Goal: Task Accomplishment & Management: Manage account settings

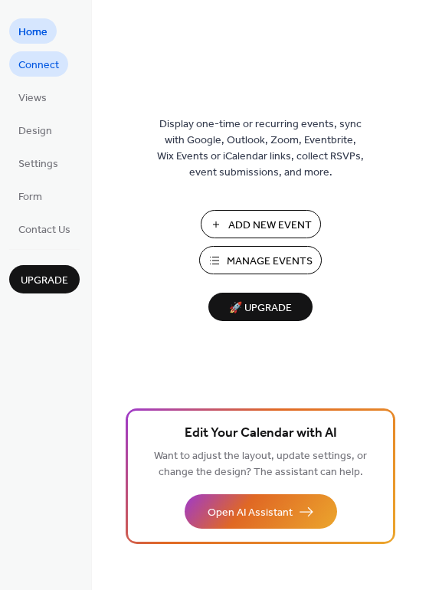
click at [31, 74] on span "Connect" at bounding box center [38, 65] width 41 height 16
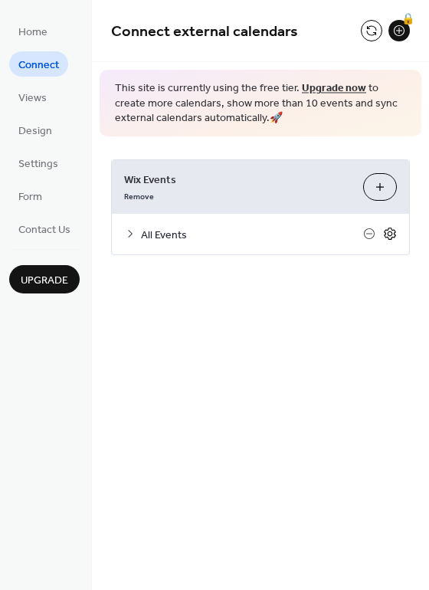
click at [391, 234] on icon at bounding box center [390, 234] width 14 height 14
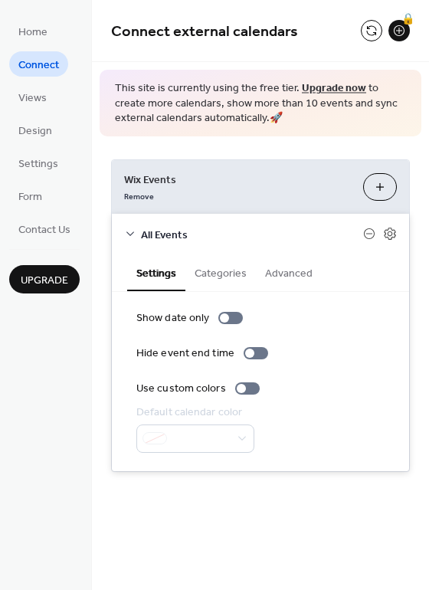
click at [223, 121] on span "This site is currently using the free tier. Upgrade now to create more calendar…" at bounding box center [260, 103] width 291 height 45
click at [322, 155] on div "**********" at bounding box center [260, 315] width 337 height 358
click at [129, 201] on link "Remove" at bounding box center [139, 195] width 30 height 16
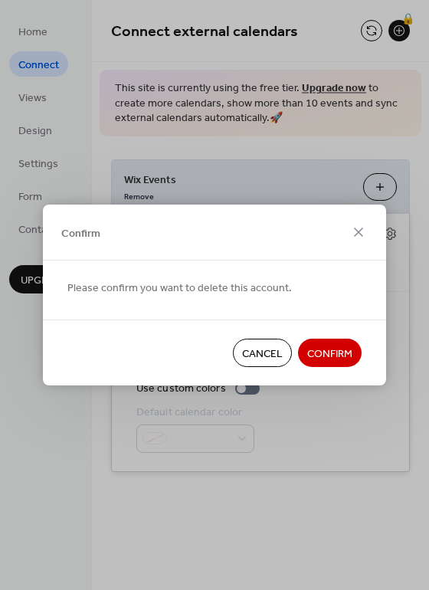
click at [342, 346] on span "Confirm" at bounding box center [329, 354] width 45 height 16
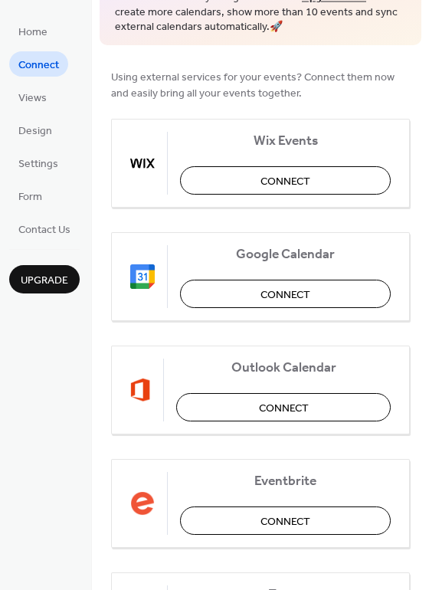
scroll to position [92, 0]
click at [245, 297] on button "Connect" at bounding box center [285, 293] width 211 height 28
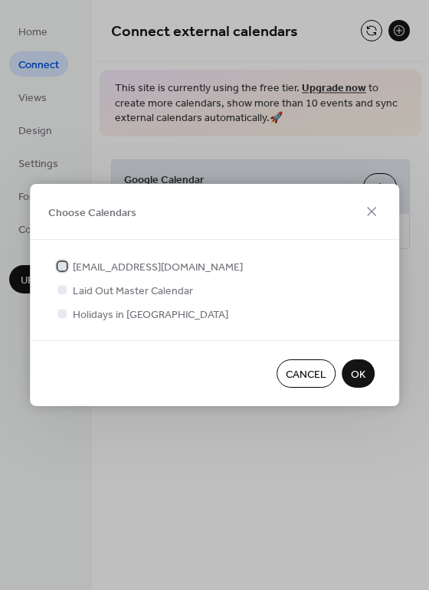
click at [62, 263] on div at bounding box center [61, 265] width 9 height 9
click at [64, 288] on div at bounding box center [61, 289] width 9 height 9
click at [62, 291] on div at bounding box center [61, 289] width 9 height 9
click at [60, 268] on icon at bounding box center [62, 266] width 6 height 6
click at [62, 289] on div at bounding box center [61, 289] width 9 height 9
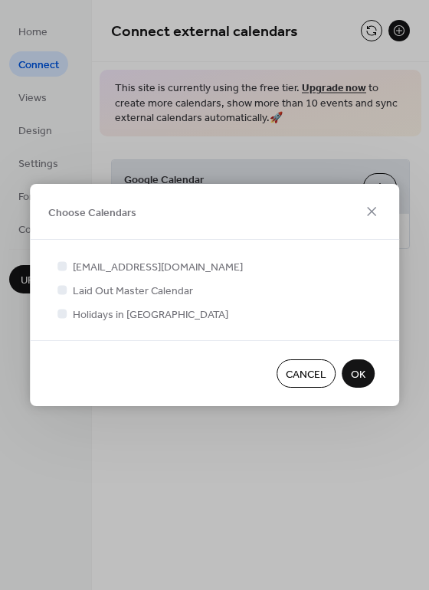
click at [358, 368] on span "OK" at bounding box center [358, 375] width 15 height 16
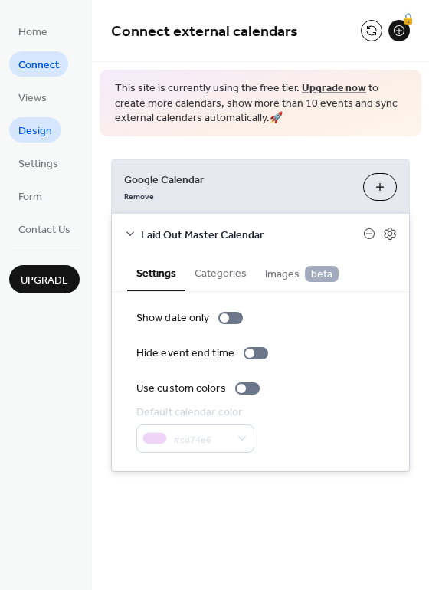
click at [24, 133] on span "Design" at bounding box center [35, 131] width 34 height 16
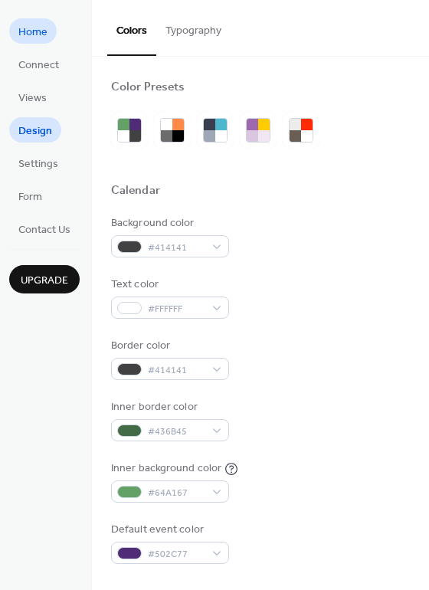
click at [31, 39] on span "Home" at bounding box center [32, 33] width 29 height 16
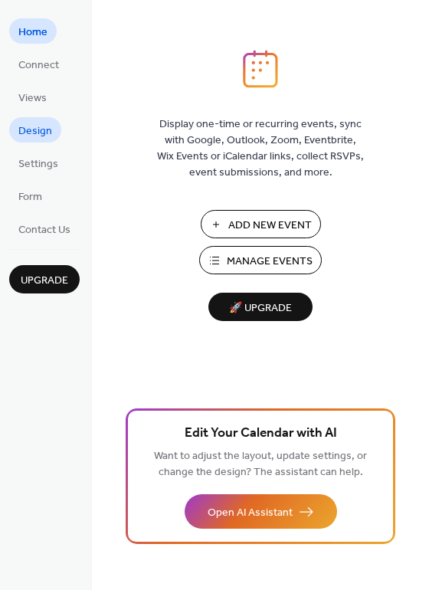
click at [28, 129] on span "Design" at bounding box center [35, 131] width 34 height 16
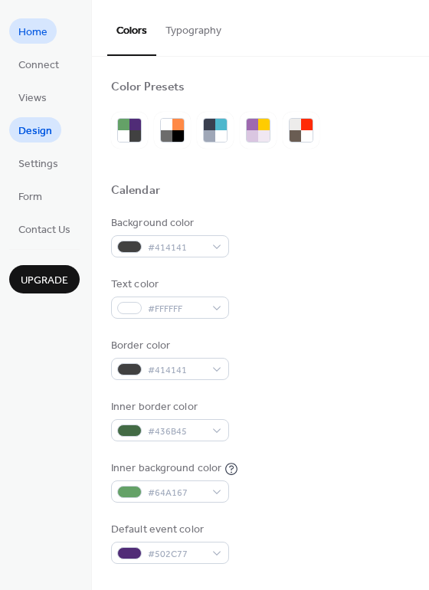
click at [34, 31] on span "Home" at bounding box center [32, 33] width 29 height 16
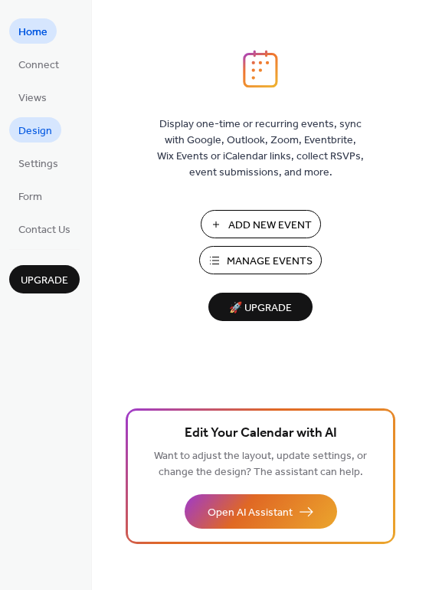
click at [37, 123] on span "Design" at bounding box center [35, 131] width 34 height 16
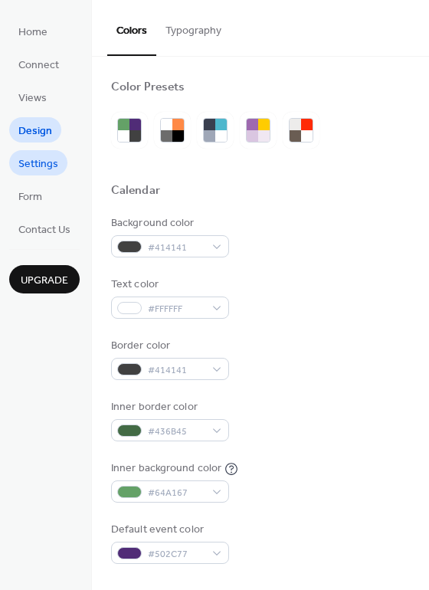
click at [44, 156] on span "Settings" at bounding box center [38, 164] width 40 height 16
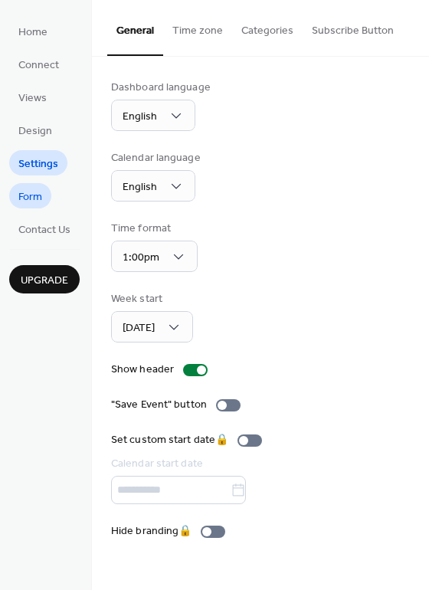
click at [32, 191] on span "Form" at bounding box center [30, 197] width 24 height 16
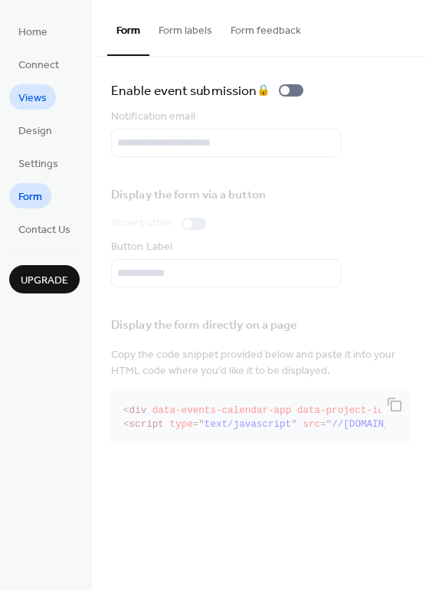
click at [33, 96] on span "Views" at bounding box center [32, 98] width 28 height 16
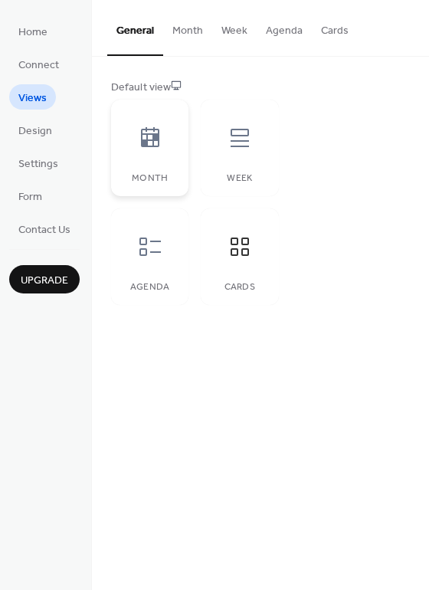
click at [138, 126] on icon at bounding box center [150, 138] width 25 height 25
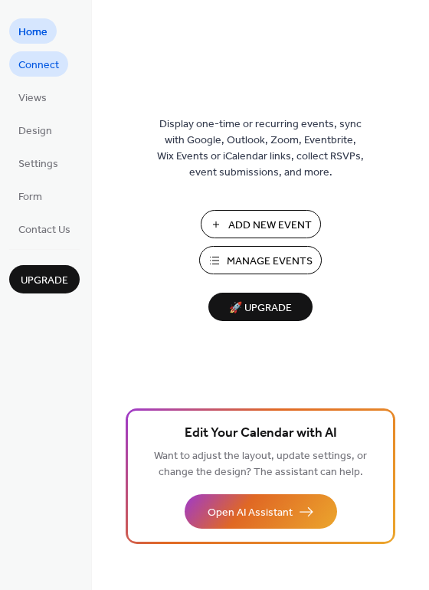
click at [28, 67] on span "Connect" at bounding box center [38, 65] width 41 height 16
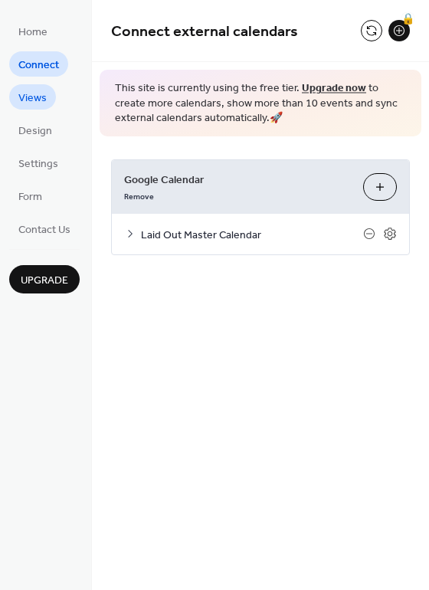
click at [25, 91] on span "Views" at bounding box center [32, 98] width 28 height 16
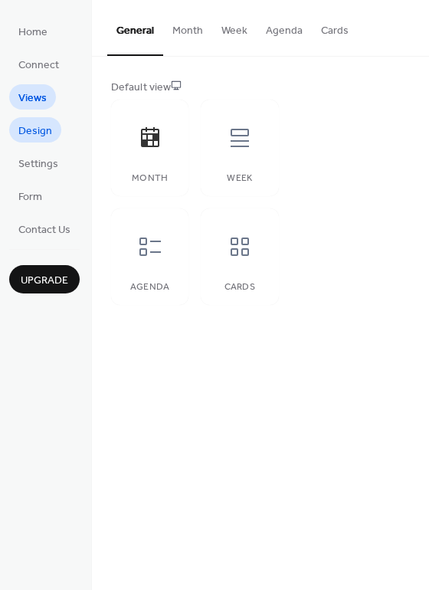
click at [27, 129] on span "Design" at bounding box center [35, 131] width 34 height 16
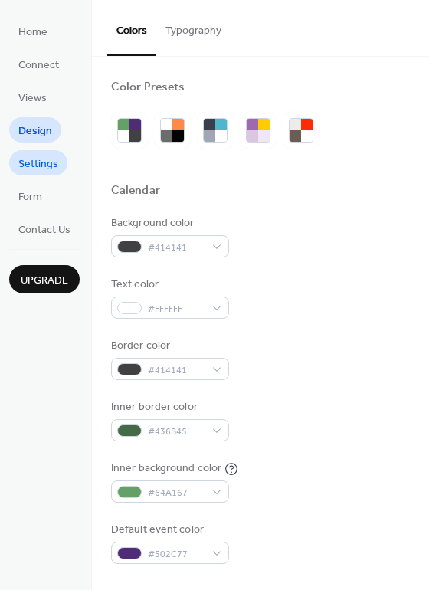
click at [28, 161] on span "Settings" at bounding box center [38, 164] width 40 height 16
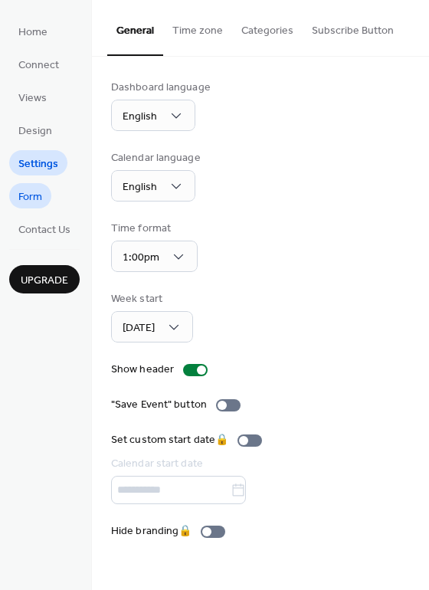
click at [28, 191] on span "Form" at bounding box center [30, 197] width 24 height 16
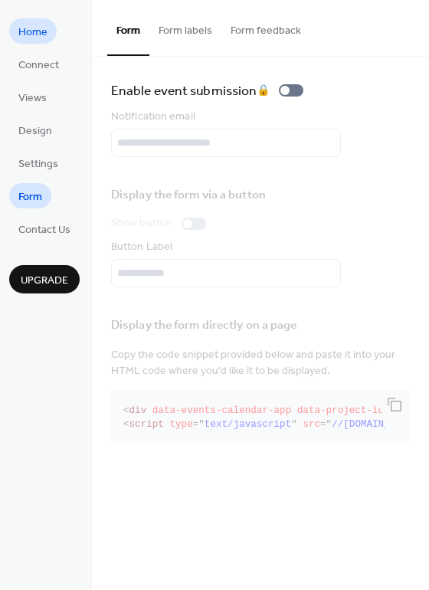
click at [24, 32] on span "Home" at bounding box center [32, 33] width 29 height 16
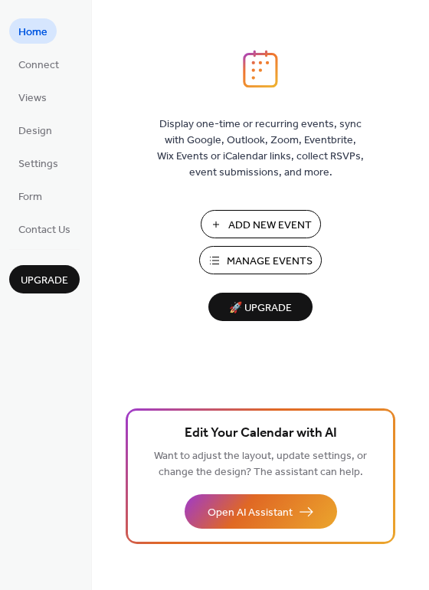
click at [219, 267] on button "Manage Events" at bounding box center [260, 260] width 123 height 28
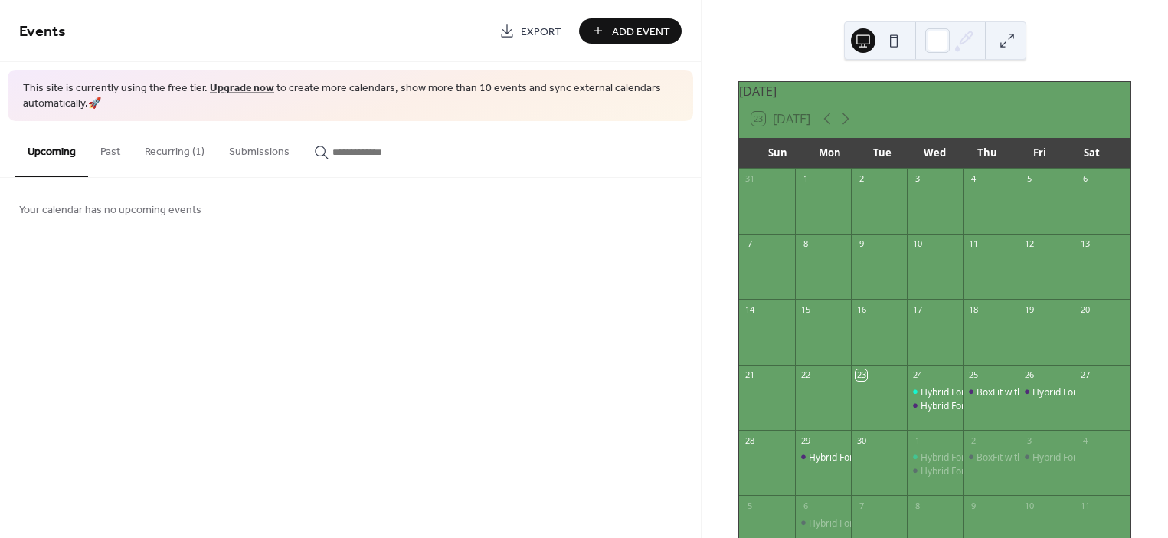
click at [183, 150] on button "Recurring (1)" at bounding box center [174, 148] width 84 height 54
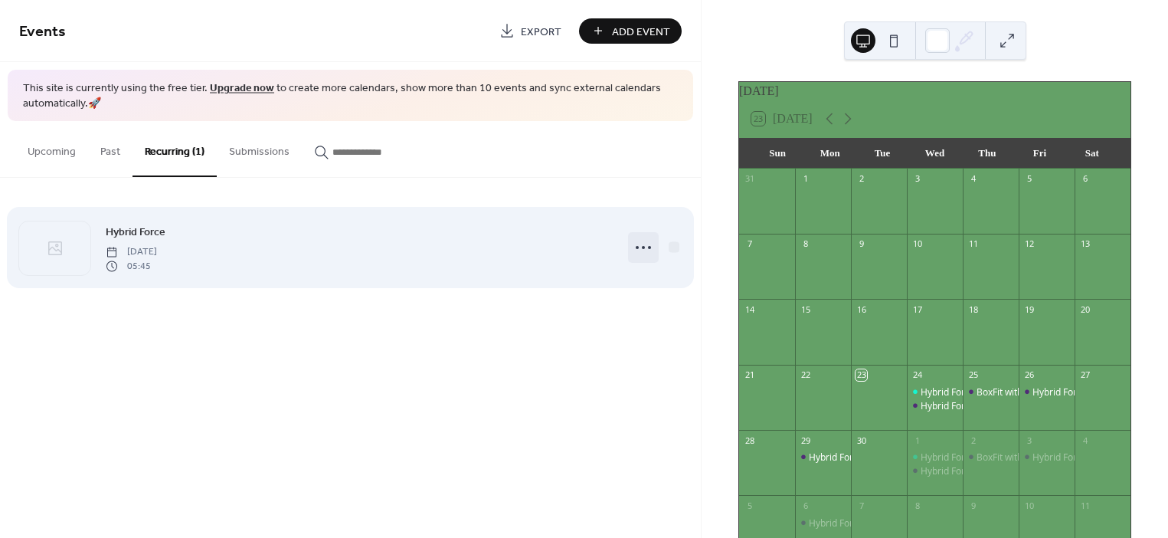
click at [646, 247] on icon at bounding box center [643, 247] width 25 height 25
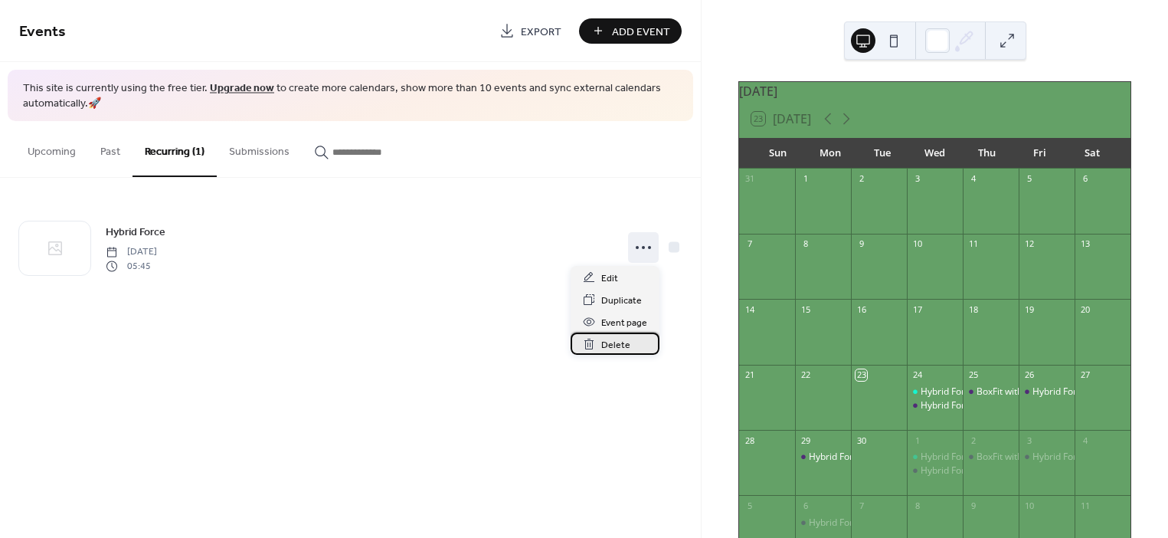
click at [614, 348] on span "Delete" at bounding box center [615, 345] width 29 height 16
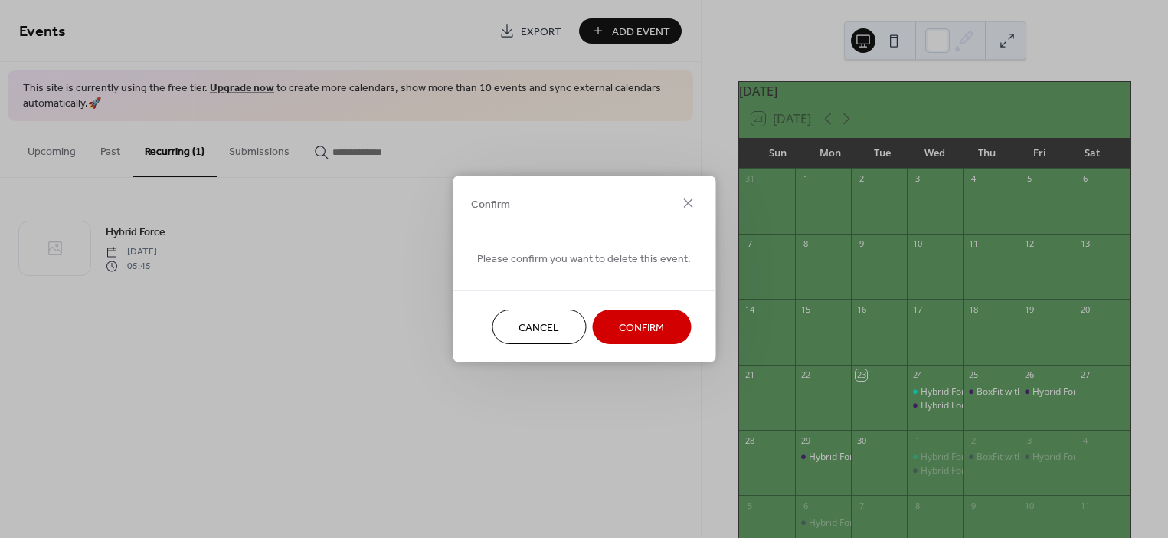
click at [619, 321] on span "Confirm" at bounding box center [641, 328] width 45 height 16
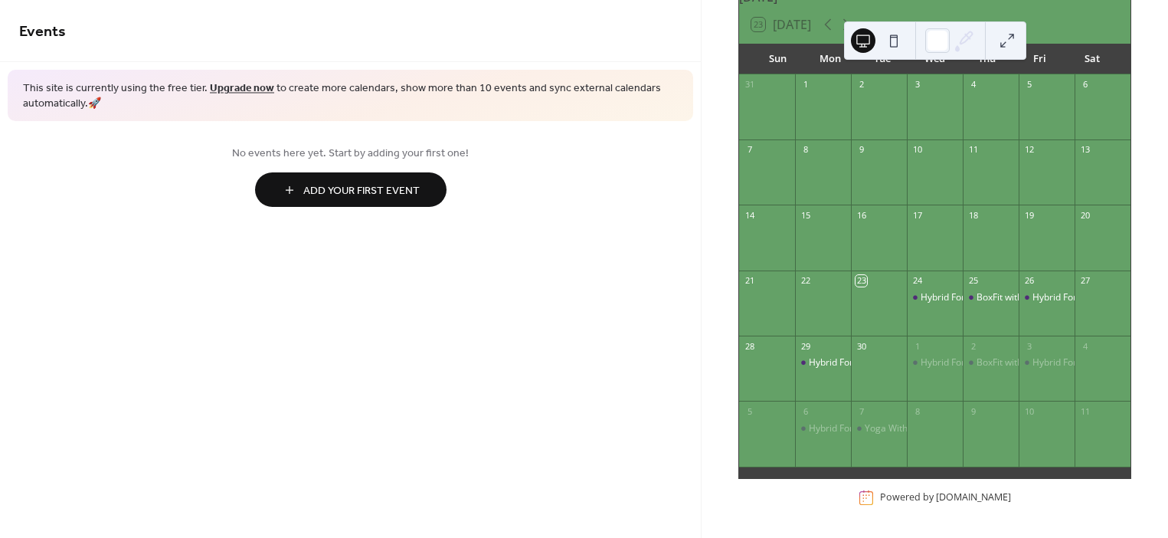
scroll to position [103, 0]
click at [651, 330] on div "Events This site is currently using the free tier. Upgrade now to create more c…" at bounding box center [350, 269] width 701 height 538
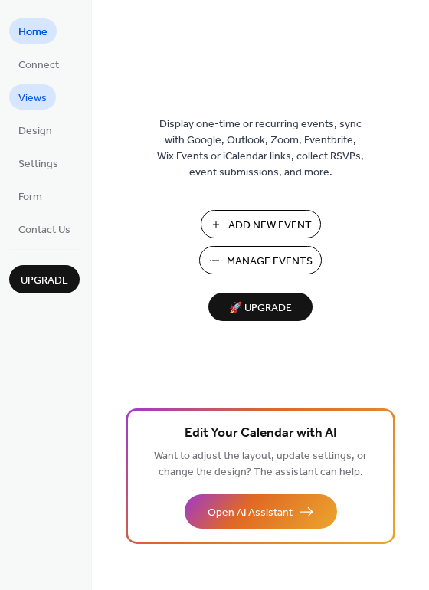
click at [31, 98] on span "Views" at bounding box center [32, 98] width 28 height 16
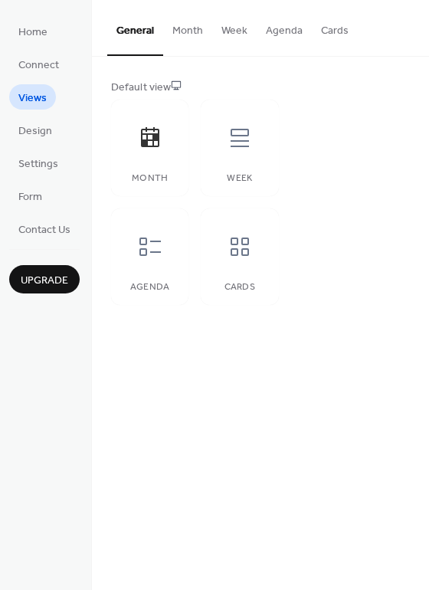
click at [284, 28] on button "Agenda" at bounding box center [284, 27] width 55 height 54
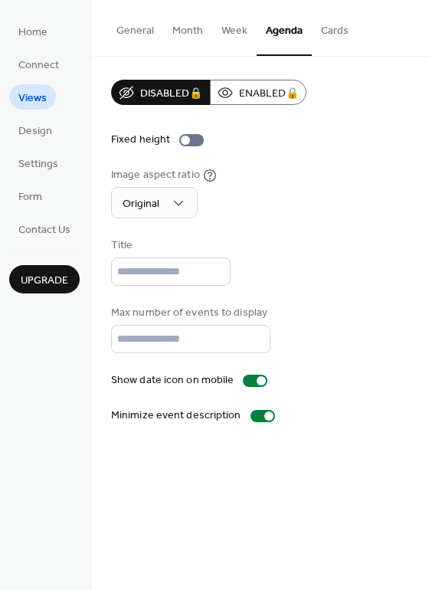
click at [322, 25] on button "Cards" at bounding box center [335, 27] width 46 height 54
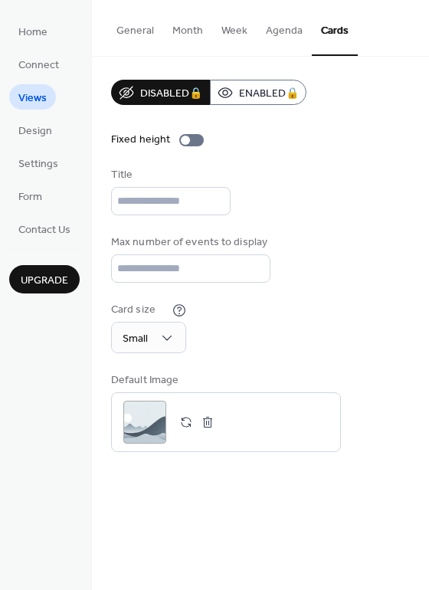
click at [235, 29] on button "Week" at bounding box center [234, 27] width 44 height 54
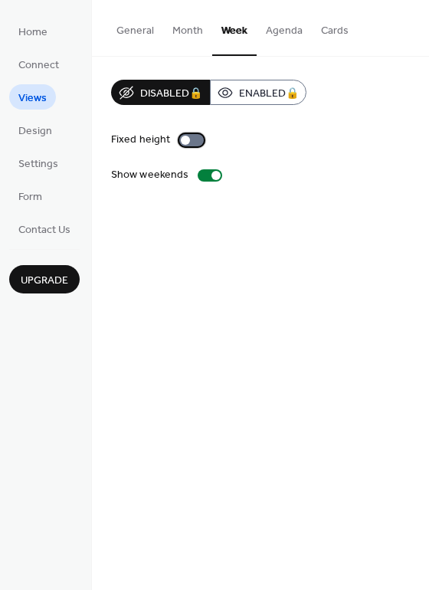
click at [182, 143] on div at bounding box center [185, 140] width 9 height 9
click at [200, 139] on div at bounding box center [197, 140] width 9 height 9
click at [23, 132] on span "Design" at bounding box center [35, 131] width 34 height 16
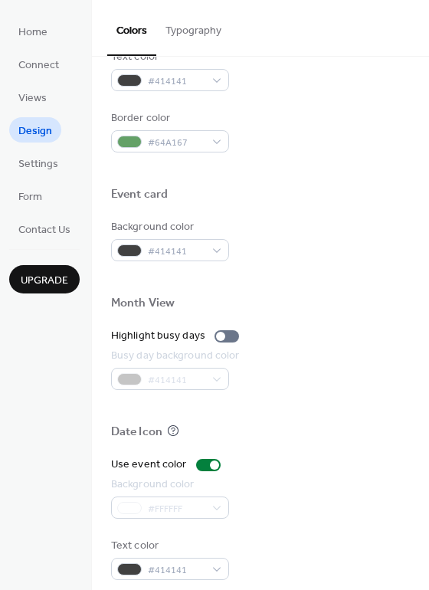
scroll to position [656, 0]
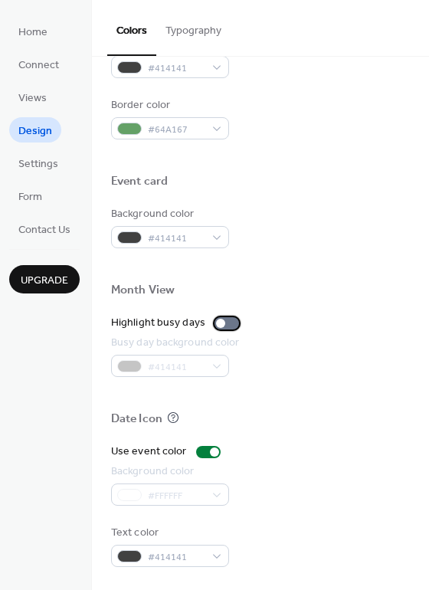
click at [219, 322] on div at bounding box center [220, 323] width 9 height 9
click at [228, 324] on div at bounding box center [232, 323] width 9 height 9
click at [156, 474] on div "Background color" at bounding box center [168, 471] width 115 height 16
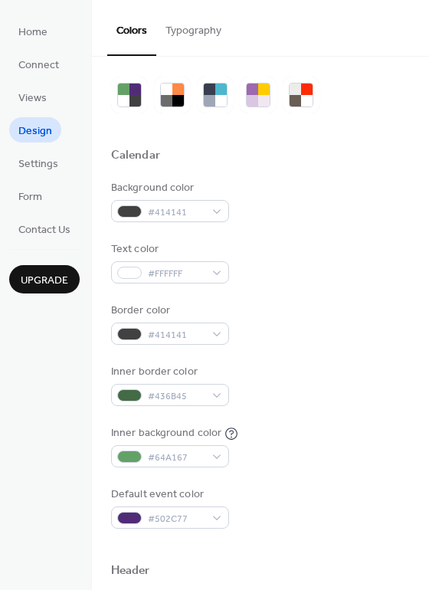
scroll to position [0, 0]
